Goal: Task Accomplishment & Management: Manage account settings

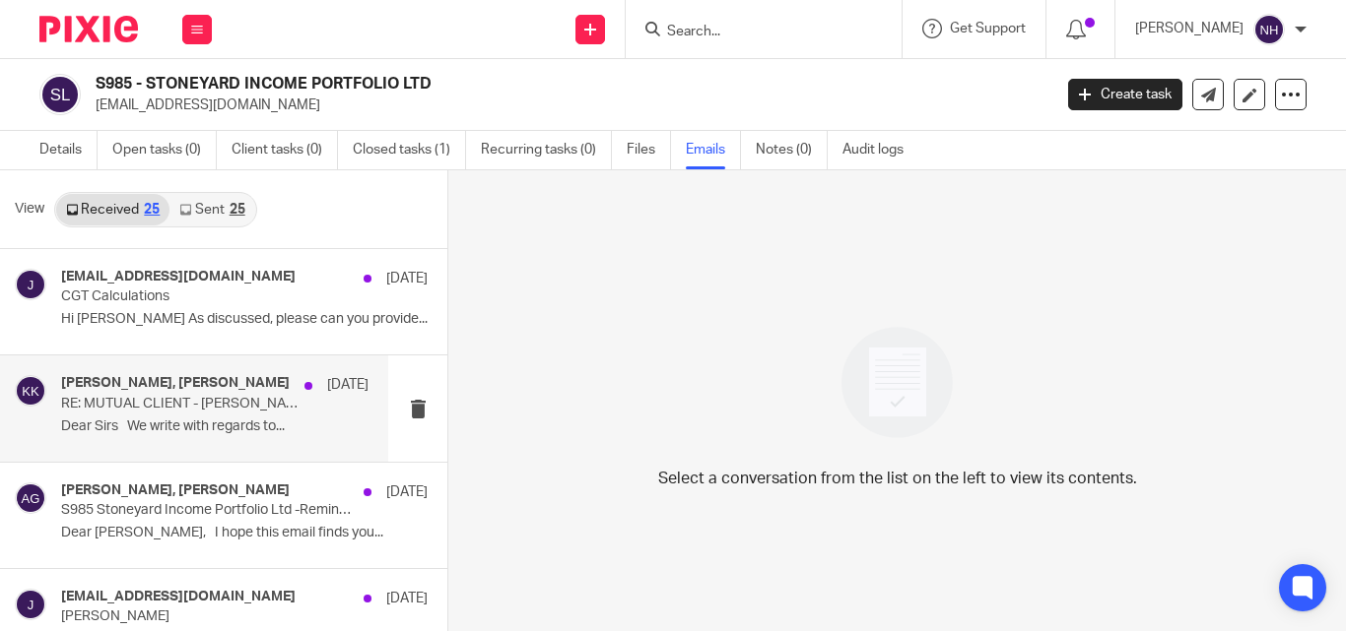
click at [209, 426] on p "Dear Sirs We write with regards to..." at bounding box center [214, 427] width 307 height 17
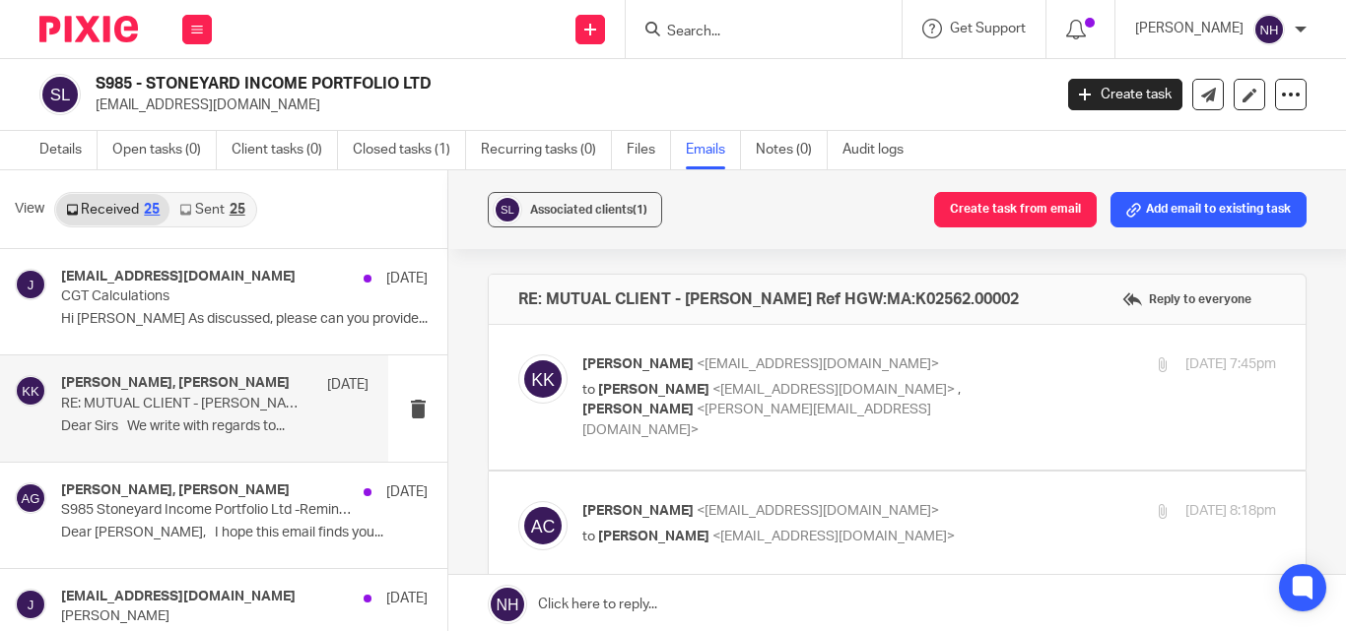
click at [754, 402] on p "to [PERSON_NAME] <[EMAIL_ADDRESS][DOMAIN_NAME]> , [PERSON_NAME] <[PERSON_NAME][…" at bounding box center [813, 410] width 462 height 61
checkbox input "true"
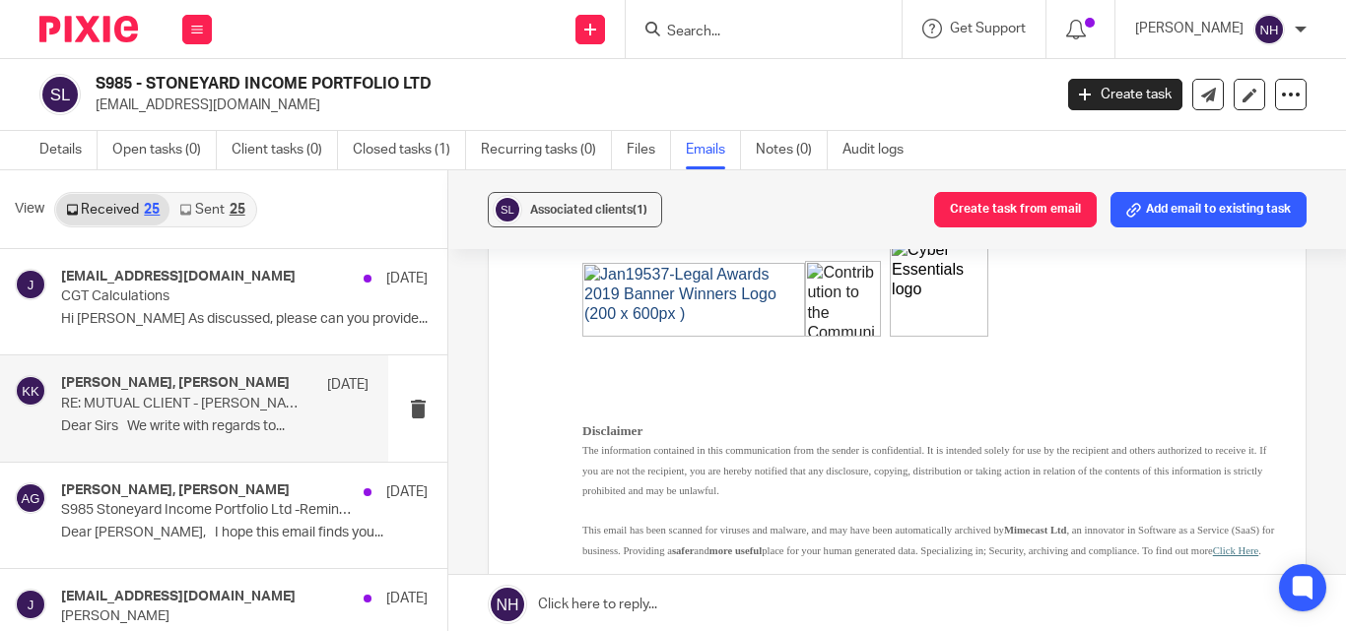
scroll to position [3514, 0]
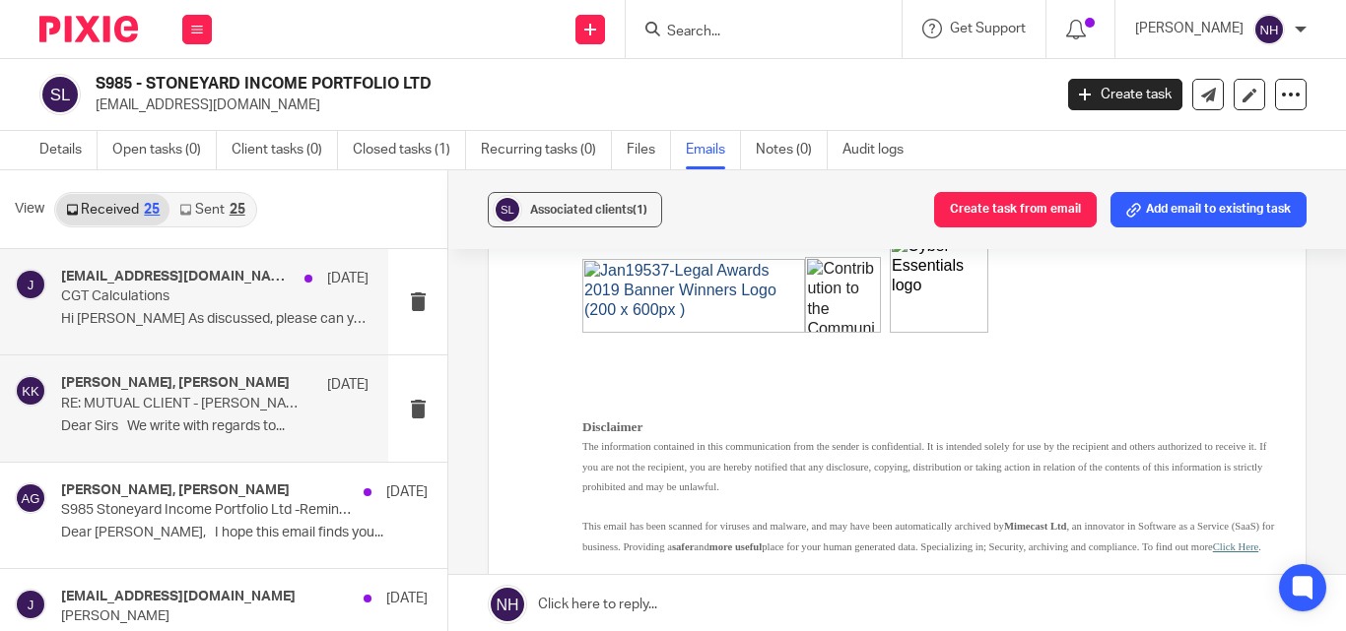
click at [154, 295] on p "CGT Calculations" at bounding box center [184, 297] width 246 height 17
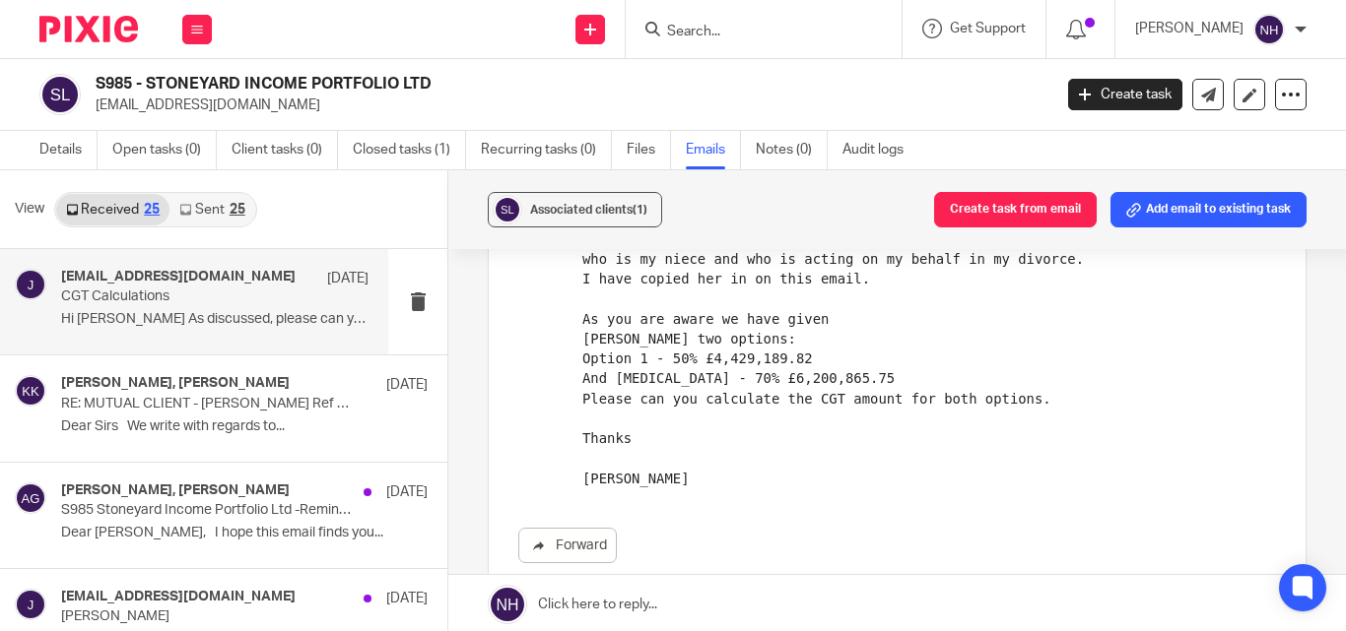
scroll to position [296, 0]
